Goal: Information Seeking & Learning: Learn about a topic

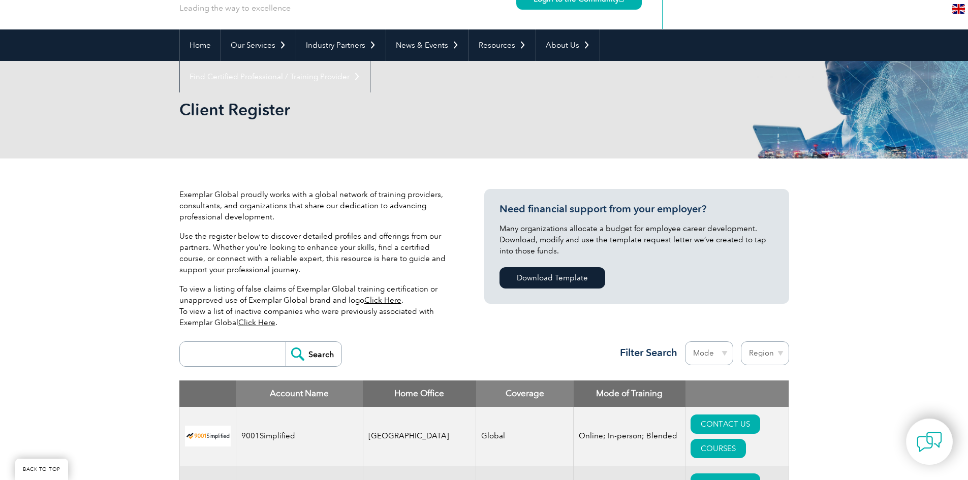
scroll to position [203, 0]
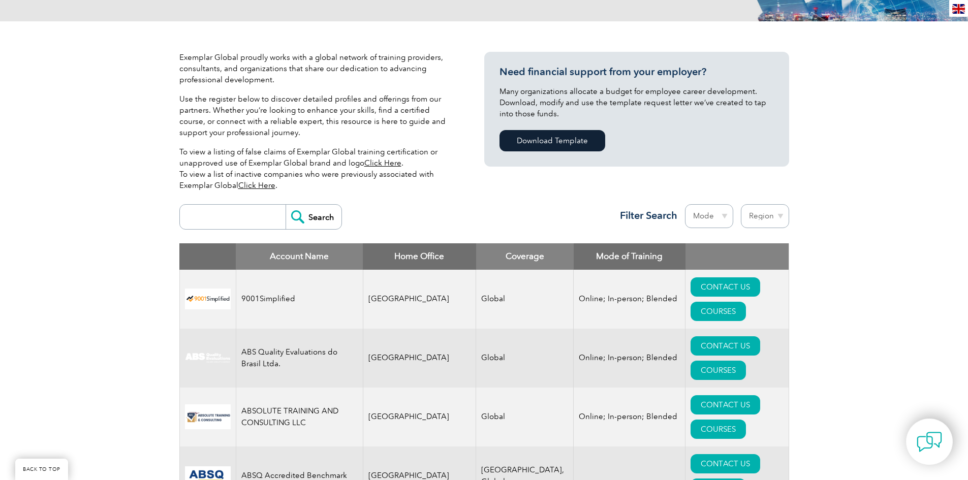
click at [766, 210] on select "Region [GEOGRAPHIC_DATA] [GEOGRAPHIC_DATA] [GEOGRAPHIC_DATA] [GEOGRAPHIC_DATA] …" at bounding box center [765, 216] width 48 height 24
select select "[GEOGRAPHIC_DATA]"
click at [741, 204] on select "Region [GEOGRAPHIC_DATA] [GEOGRAPHIC_DATA] [GEOGRAPHIC_DATA] [GEOGRAPHIC_DATA] …" at bounding box center [765, 216] width 48 height 24
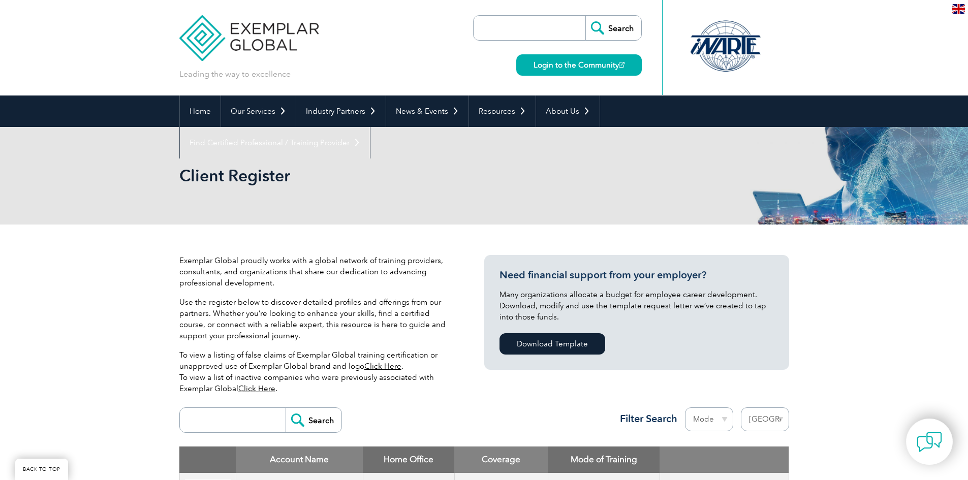
select select "[GEOGRAPHIC_DATA]"
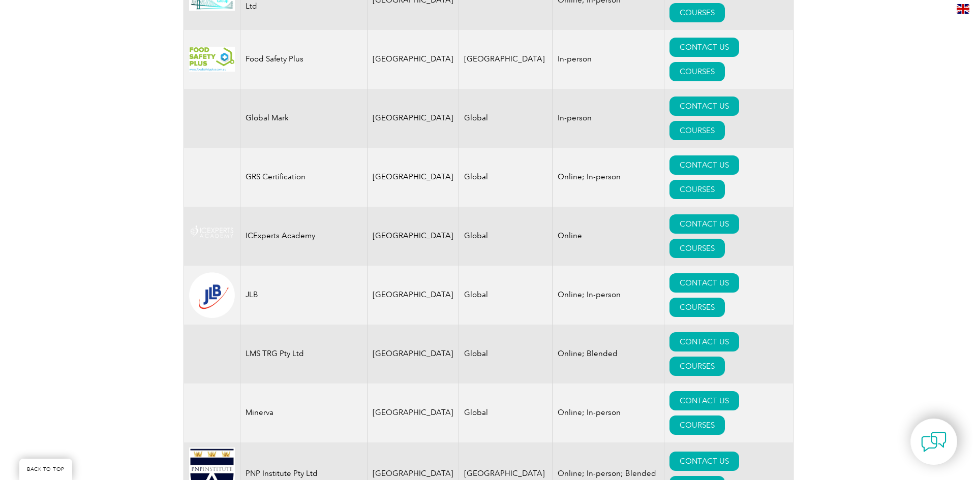
scroll to position [966, 0]
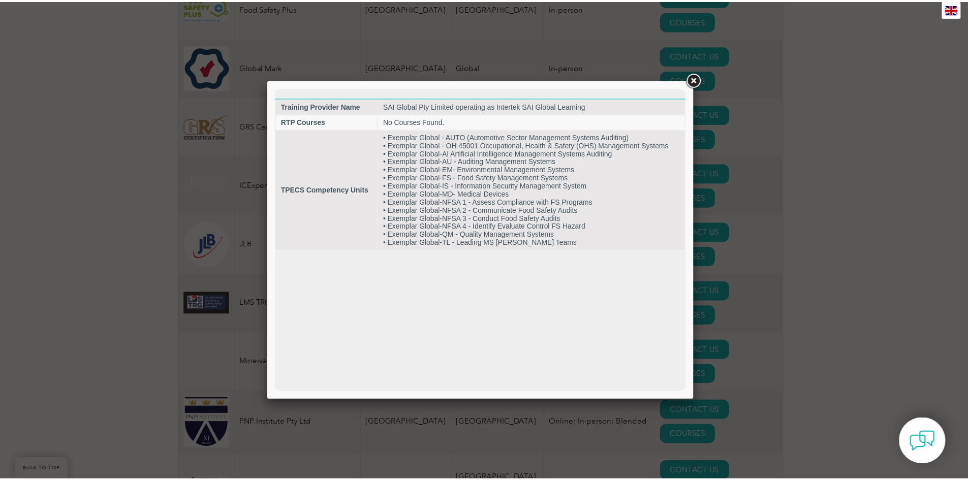
scroll to position [0, 0]
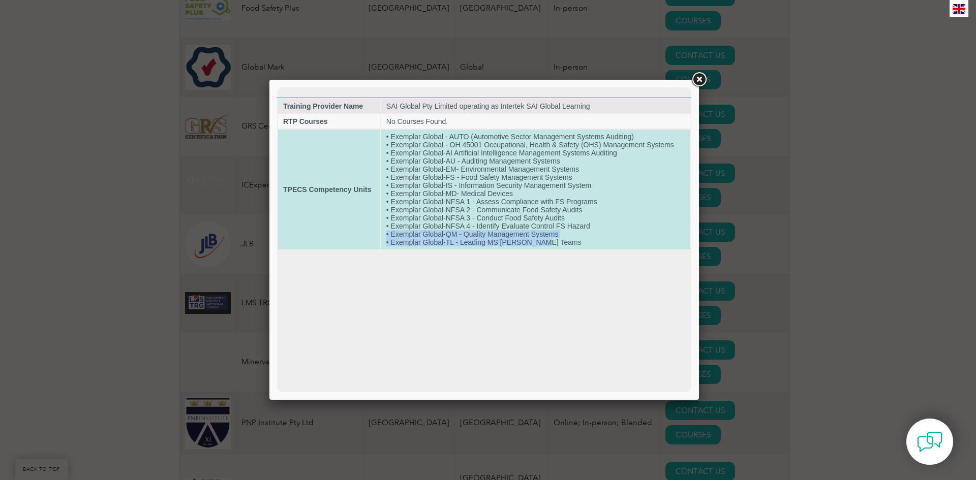
drag, startPoint x: 546, startPoint y: 242, endPoint x: 385, endPoint y: 233, distance: 161.4
click at [385, 233] on td "• Exemplar Global - AUTO (Automotive Sector Management Systems Auditing) • Exem…" at bounding box center [535, 190] width 309 height 120
drag, startPoint x: 389, startPoint y: 160, endPoint x: 557, endPoint y: 166, distance: 167.4
click at [556, 166] on td "• Exemplar Global - AUTO (Automotive Sector Management Systems Auditing) • Exem…" at bounding box center [535, 190] width 309 height 120
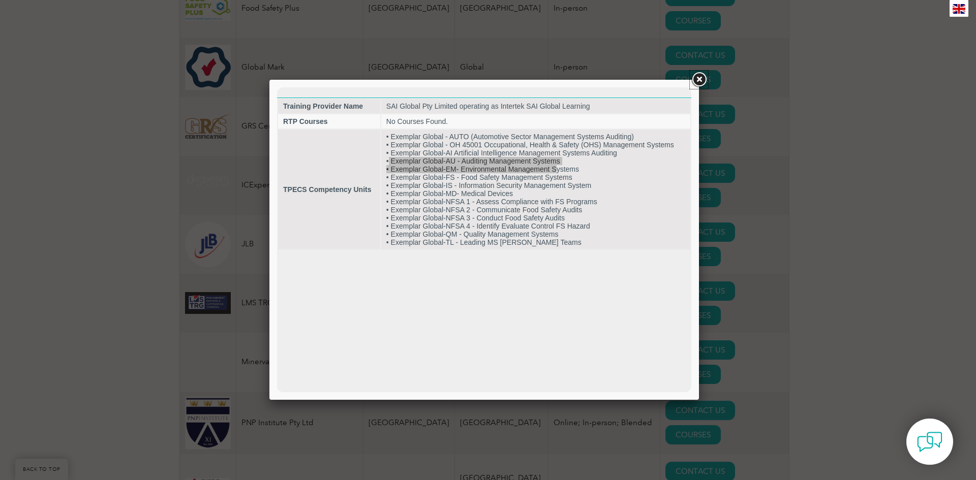
click at [693, 80] on link at bounding box center [699, 80] width 18 height 18
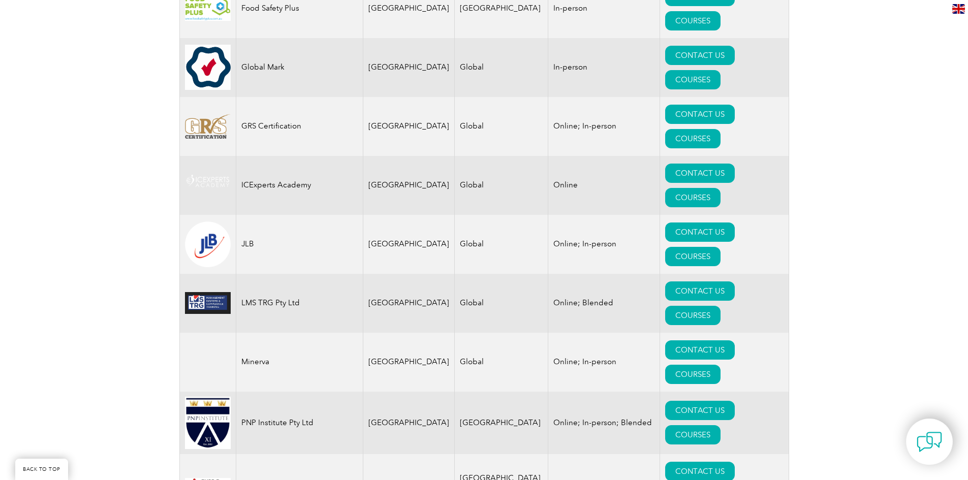
click at [877, 210] on div "Exemplar Global proudly works with a global network of training providers, cons…" at bounding box center [484, 191] width 968 height 1865
